Goal: Task Accomplishment & Management: Use online tool/utility

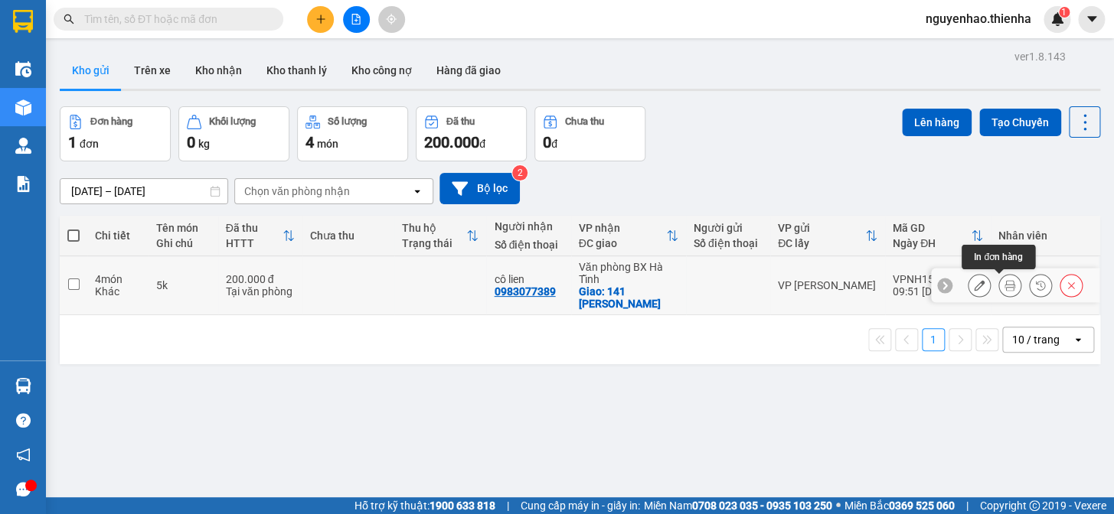
click at [999, 292] on button at bounding box center [1009, 286] width 21 height 27
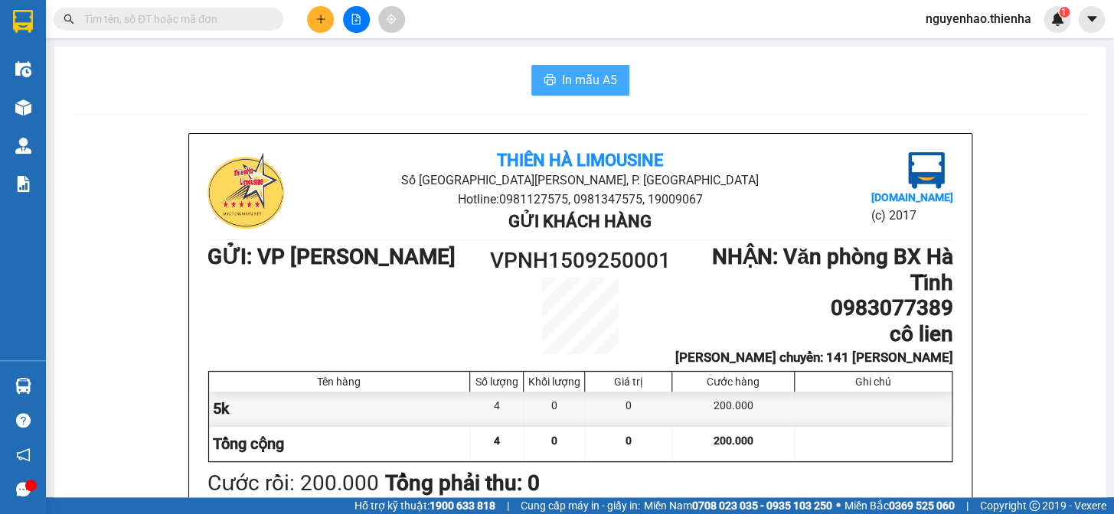
drag, startPoint x: 612, startPoint y: 78, endPoint x: 672, endPoint y: 103, distance: 65.5
click at [612, 78] on button "In mẫu A5" at bounding box center [580, 80] width 98 height 31
